Goal: Transaction & Acquisition: Book appointment/travel/reservation

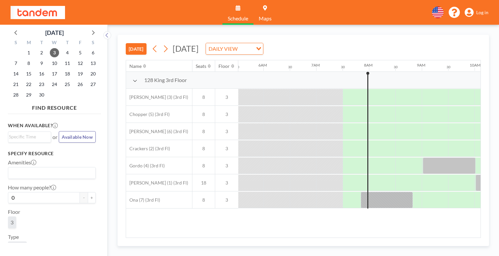
scroll to position [0, 300]
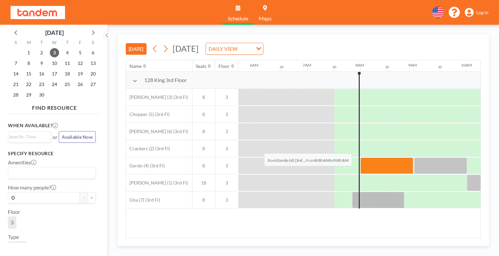
drag, startPoint x: 241, startPoint y: 138, endPoint x: 262, endPoint y: 138, distance: 21.1
click at [360, 158] on div at bounding box center [386, 166] width 53 height 16
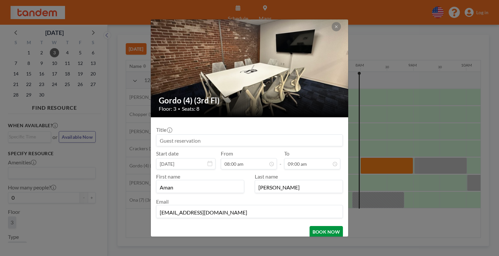
click at [309, 226] on button "BOOK NOW" at bounding box center [325, 232] width 33 height 12
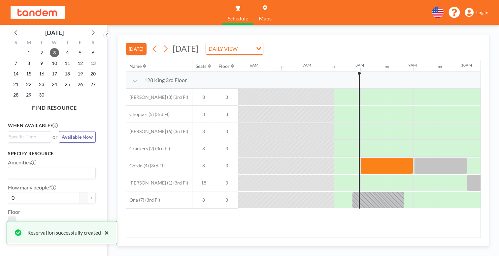
click at [101, 232] on button "×" at bounding box center [105, 233] width 8 height 8
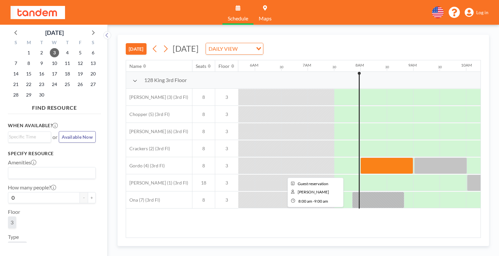
click at [360, 158] on div at bounding box center [386, 166] width 53 height 16
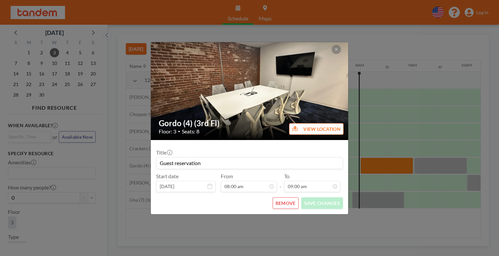
scroll to position [190, 0]
click at [277, 198] on button "REMOVE" at bounding box center [285, 204] width 26 height 12
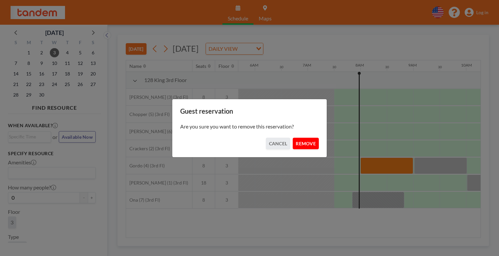
click at [298, 139] on button "REMOVE" at bounding box center [306, 144] width 26 height 12
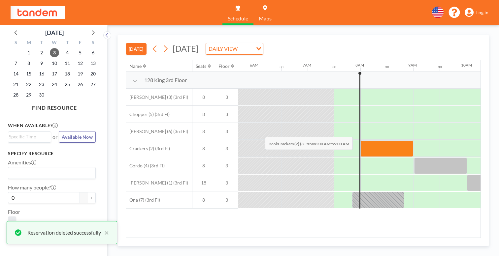
drag, startPoint x: 258, startPoint y: 122, endPoint x: 263, endPoint y: 121, distance: 5.6
click at [360, 141] on div at bounding box center [386, 149] width 53 height 16
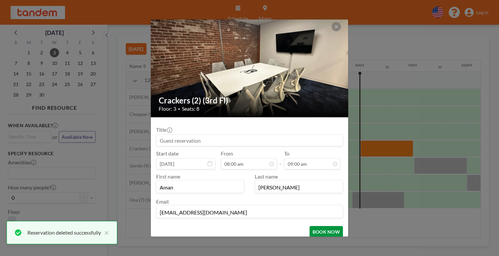
click at [309, 226] on button "BOOK NOW" at bounding box center [325, 232] width 33 height 12
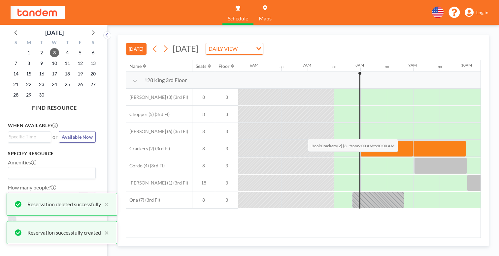
drag, startPoint x: 292, startPoint y: 128, endPoint x: 307, endPoint y: 123, distance: 15.8
click at [413, 141] on div at bounding box center [439, 149] width 53 height 16
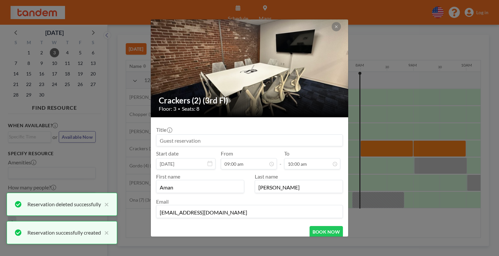
scroll to position [210, 0]
click at [309, 226] on button "BOOK NOW" at bounding box center [325, 232] width 33 height 12
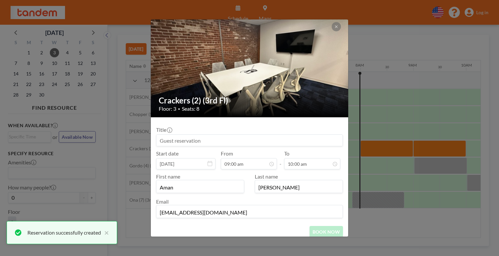
scroll to position [0, 0]
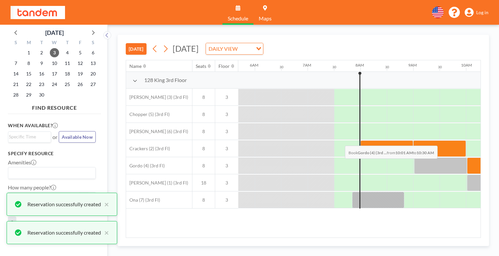
drag, startPoint x: 327, startPoint y: 135, endPoint x: 343, endPoint y: 130, distance: 16.3
click at [467, 158] on div at bounding box center [479, 166] width 25 height 16
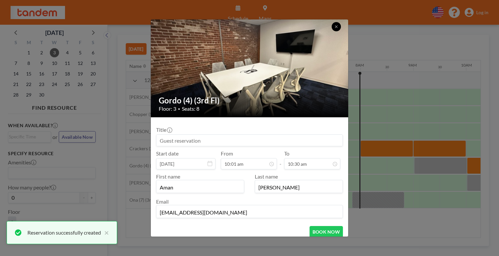
click at [332, 31] on button at bounding box center [336, 26] width 9 height 9
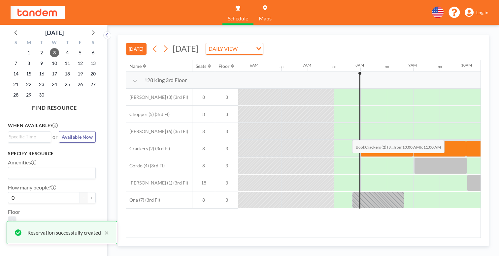
drag, startPoint x: 337, startPoint y: 125, endPoint x: 350, endPoint y: 125, distance: 13.2
click at [466, 141] on div at bounding box center [492, 149] width 53 height 16
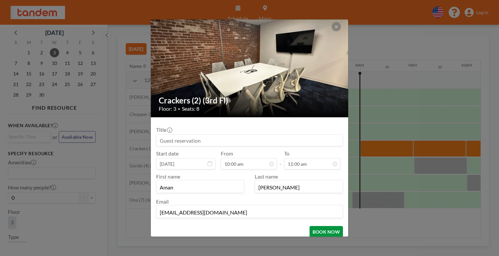
click at [309, 226] on button "BOOK NOW" at bounding box center [325, 232] width 33 height 12
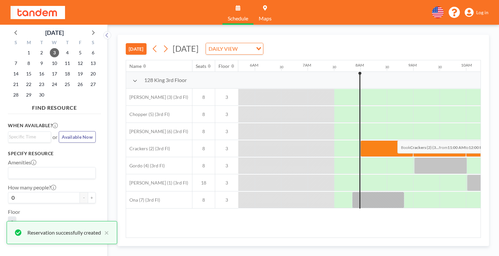
drag, startPoint x: 374, startPoint y: 128, endPoint x: 395, endPoint y: 125, distance: 21.0
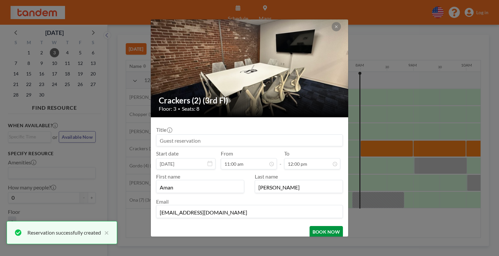
click at [309, 226] on button "BOOK NOW" at bounding box center [325, 232] width 33 height 12
